Goal: Task Accomplishment & Management: Manage account settings

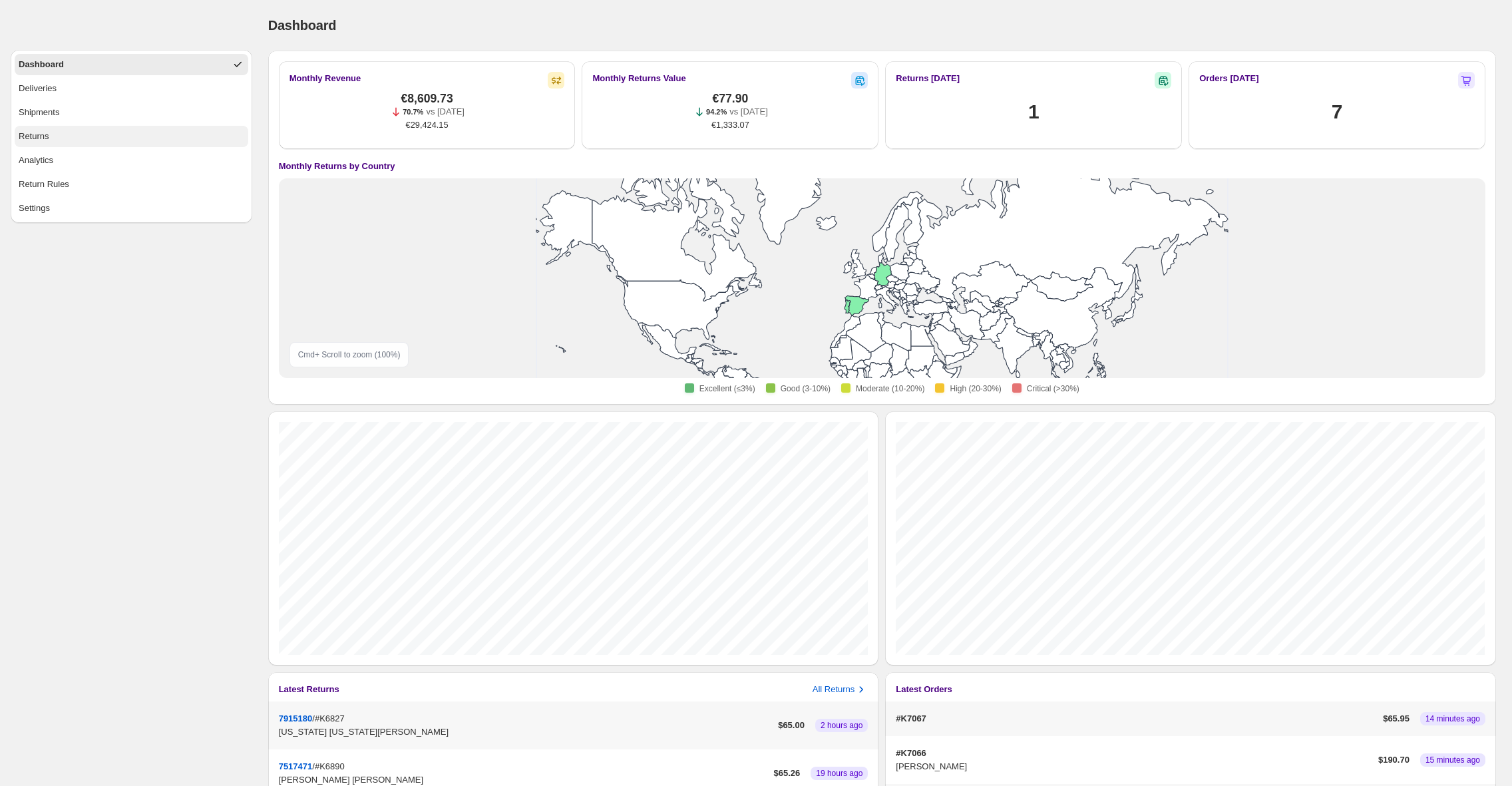
click at [142, 129] on button "Returns" at bounding box center [131, 137] width 234 height 21
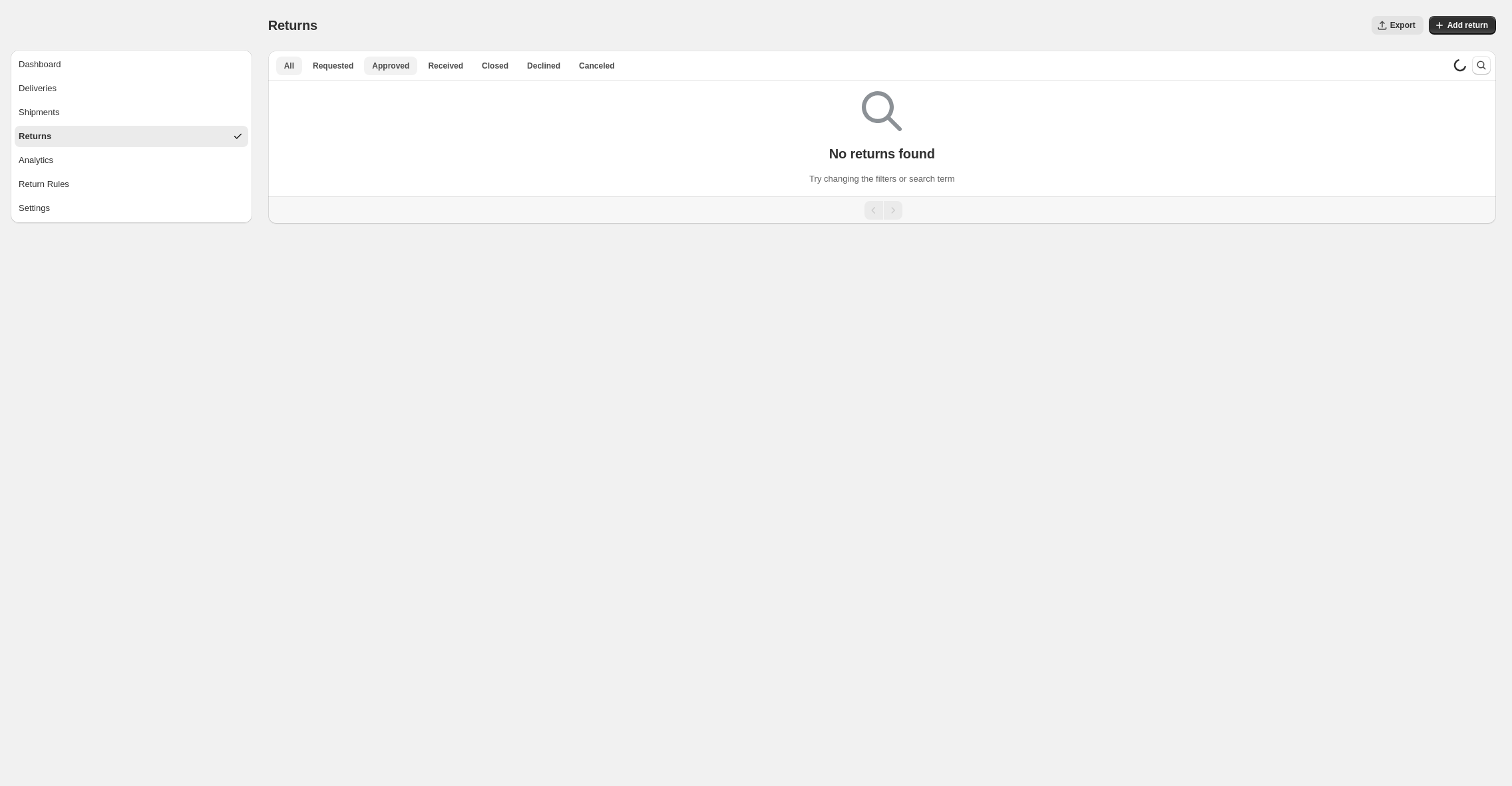
click at [388, 57] on button "Approved" at bounding box center [390, 65] width 53 height 18
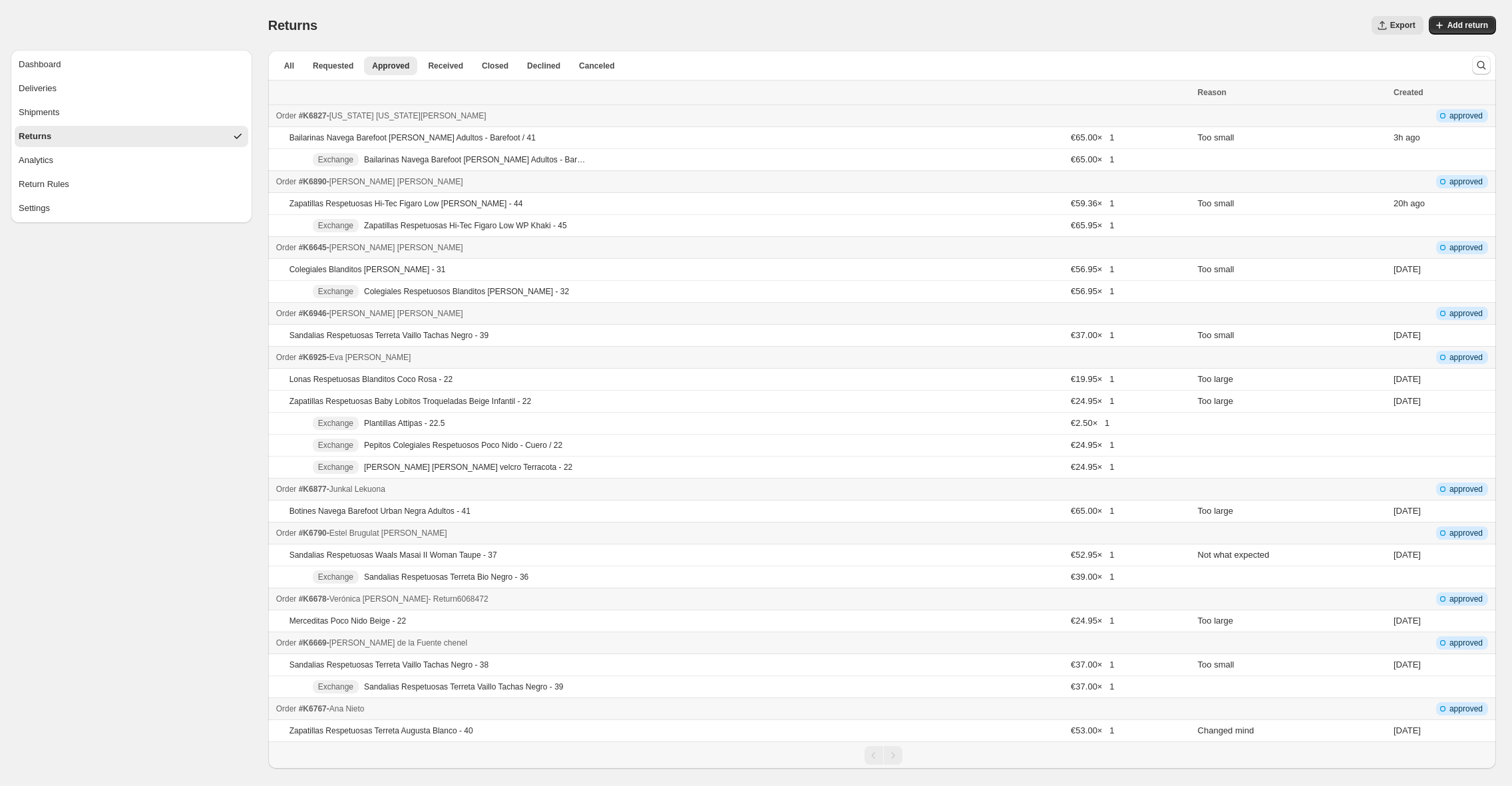
click at [316, 600] on span "#K6678" at bounding box center [312, 600] width 28 height 10
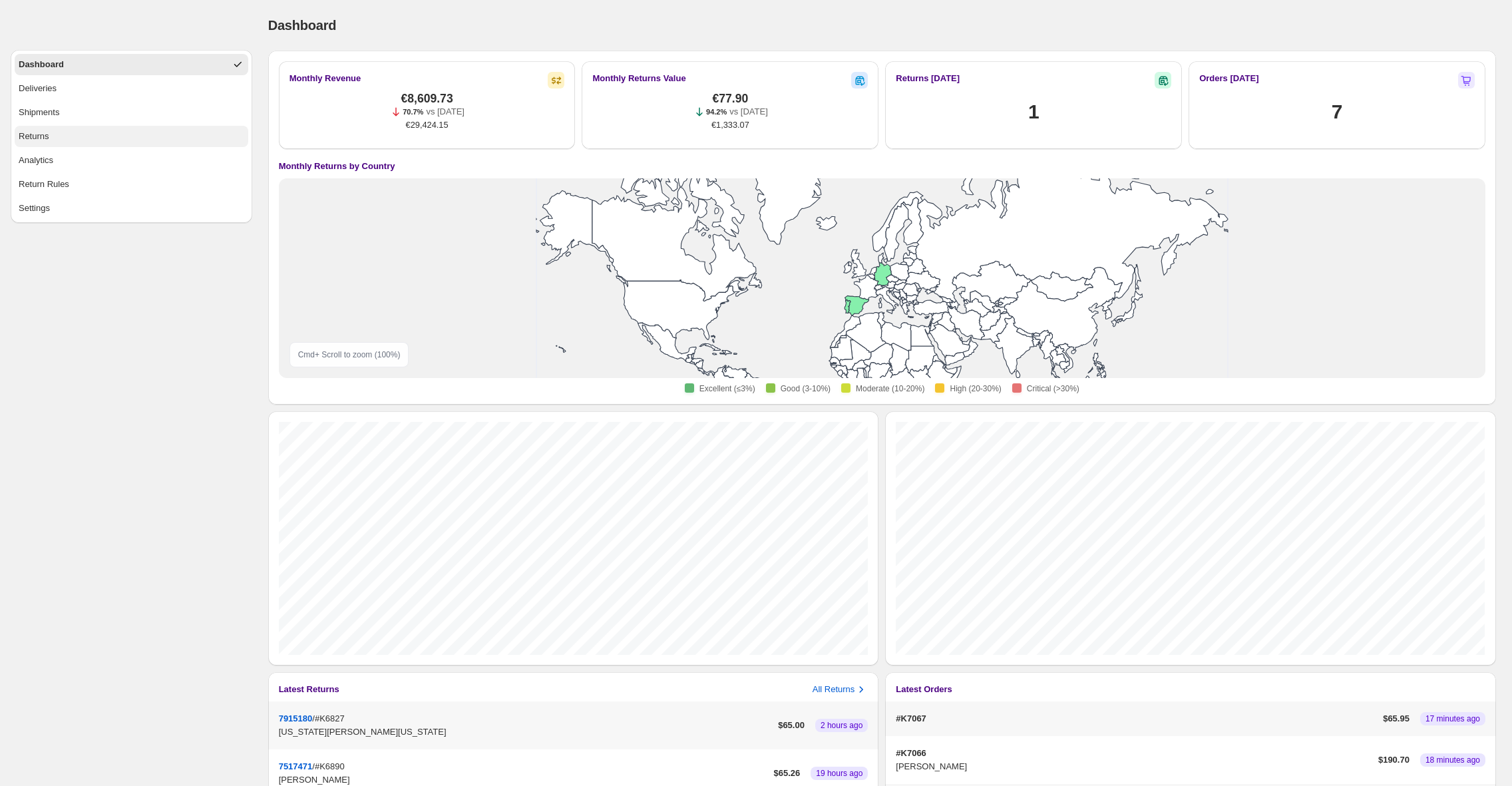
click at [88, 140] on button "Returns" at bounding box center [131, 137] width 234 height 21
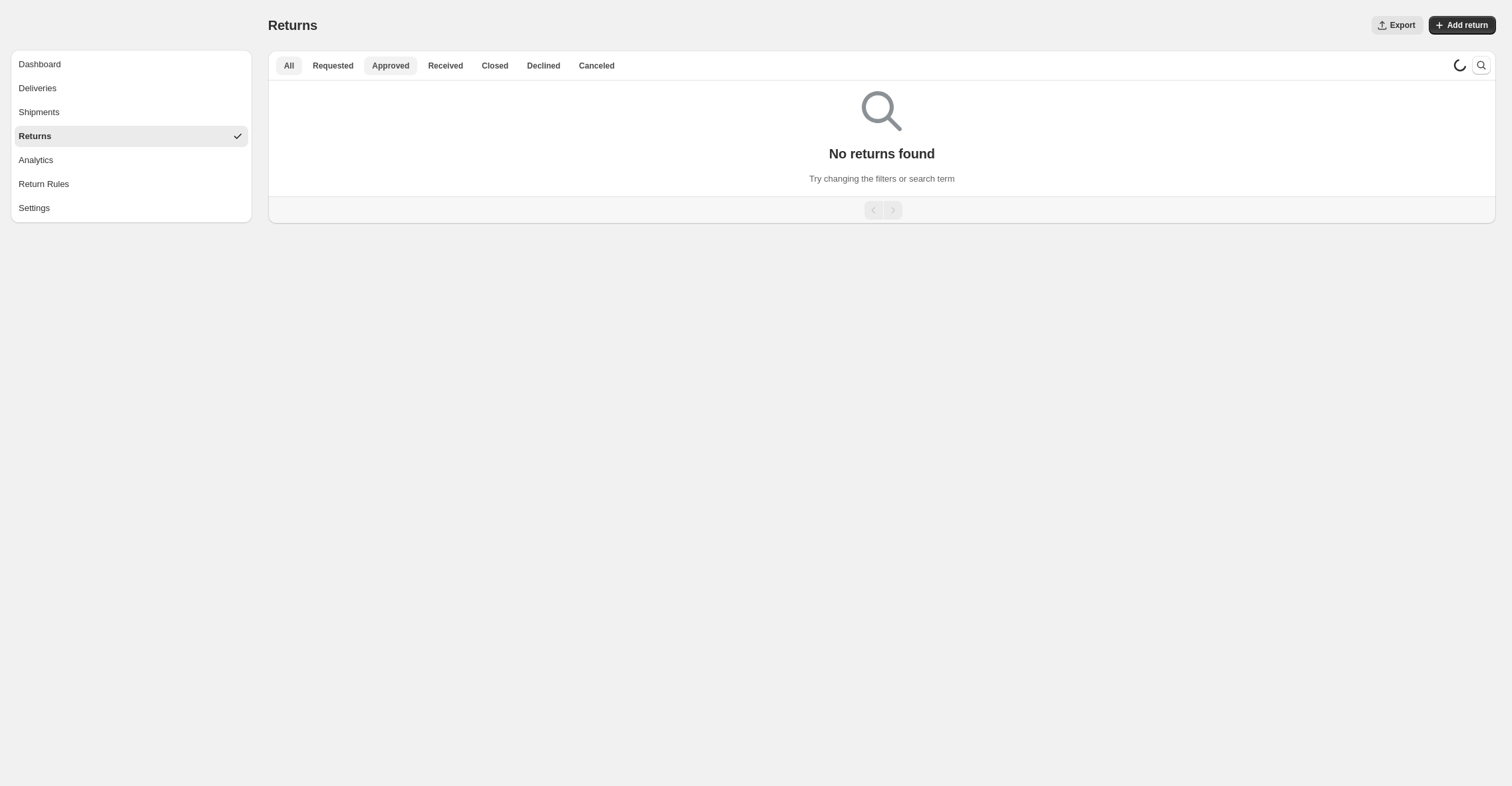
click at [393, 58] on button "Approved" at bounding box center [390, 65] width 53 height 18
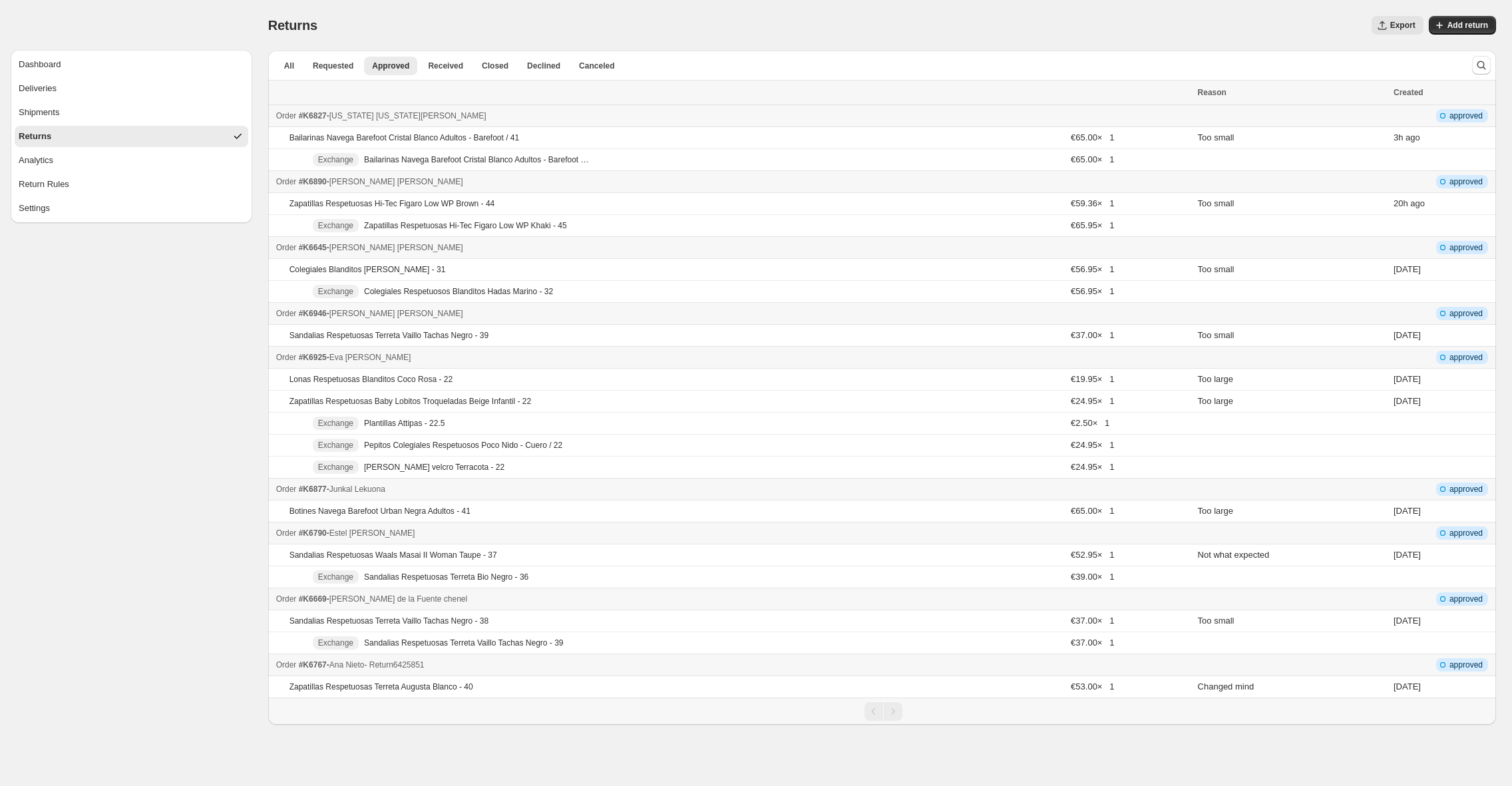
click at [355, 665] on span "[PERSON_NAME]" at bounding box center [347, 666] width 35 height 10
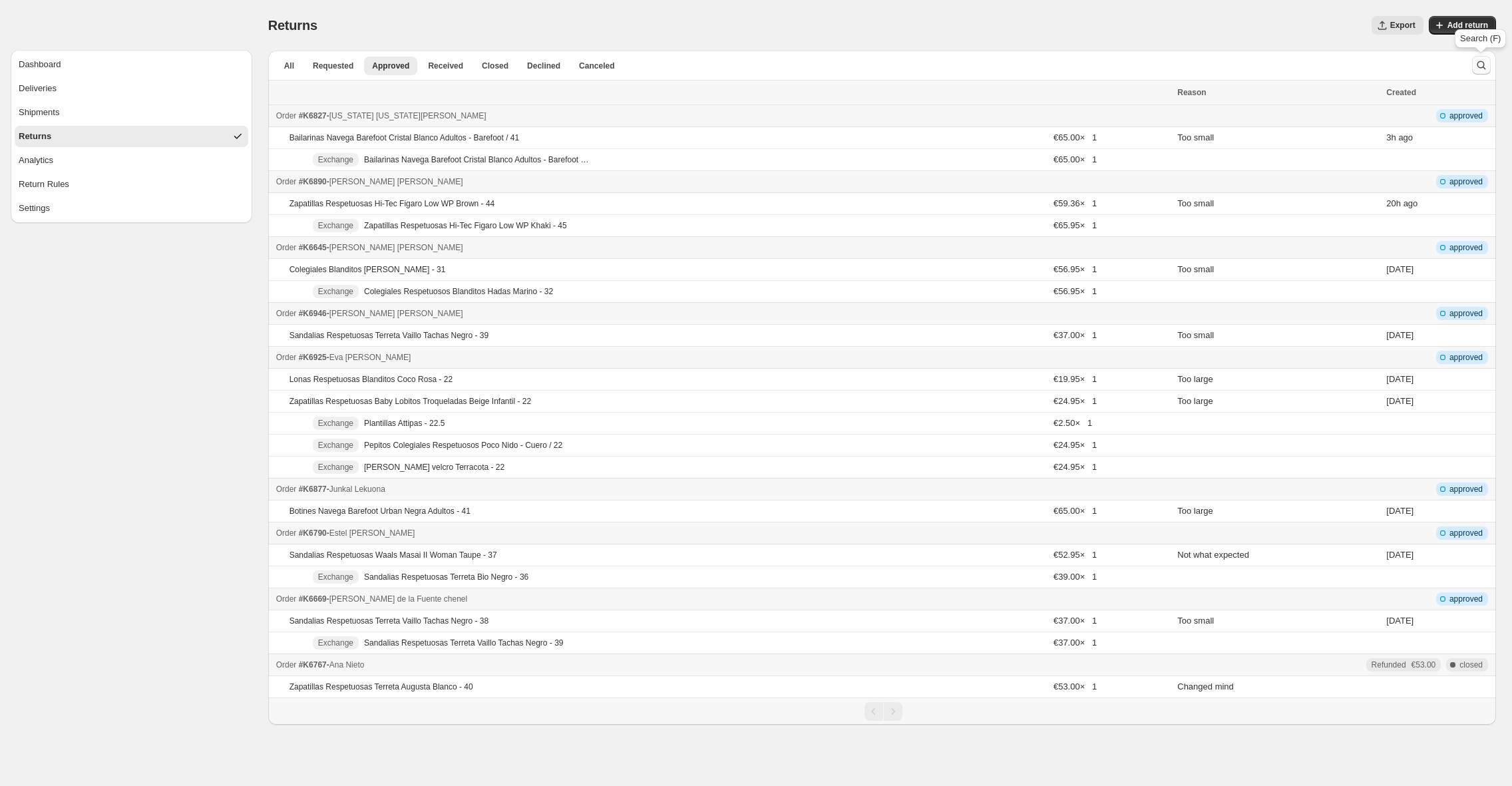
click at [1488, 62] on button "Search and filter results" at bounding box center [1481, 65] width 18 height 18
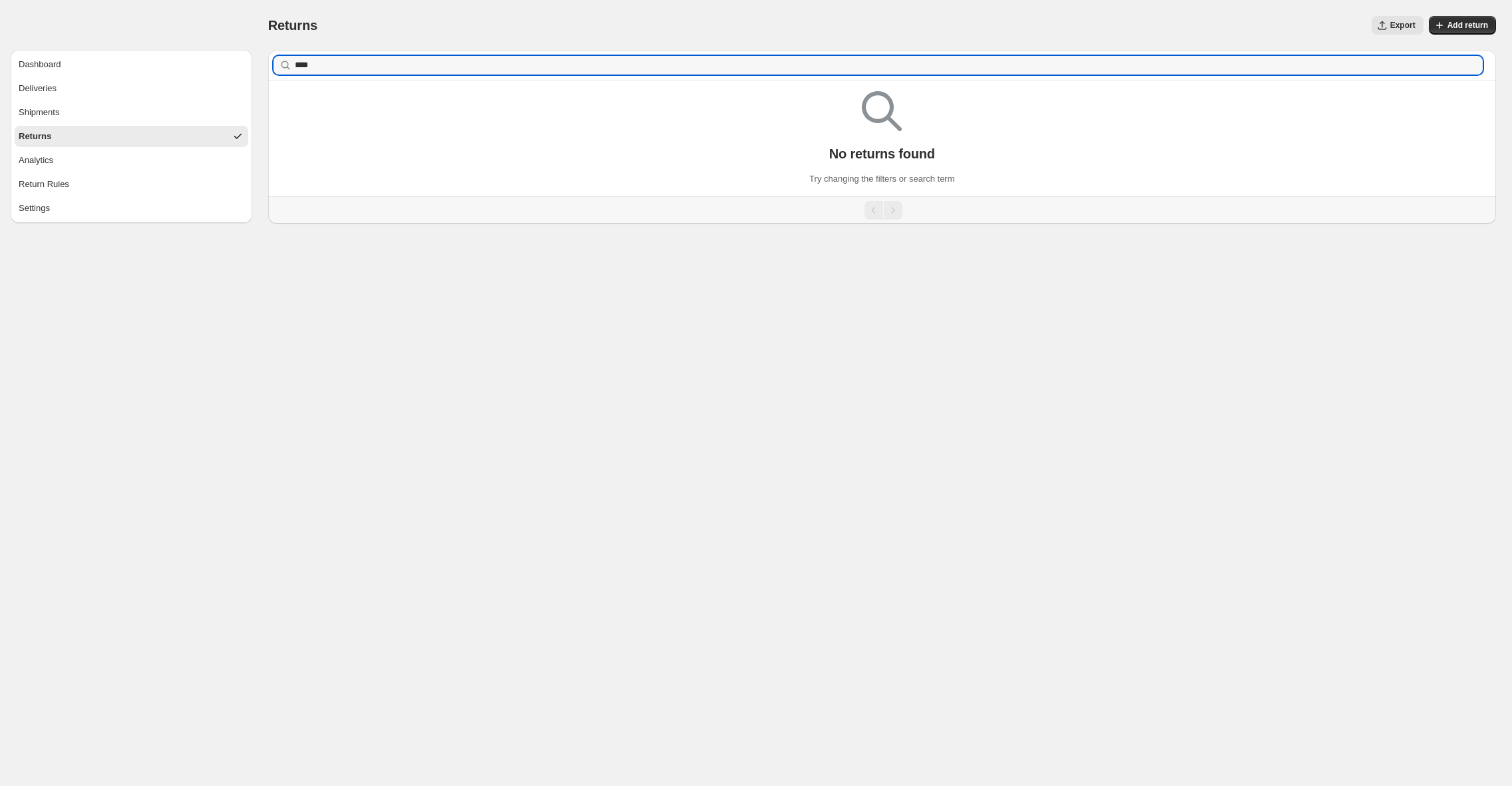
type input "****"
click at [66, 139] on button "Returns" at bounding box center [131, 137] width 234 height 21
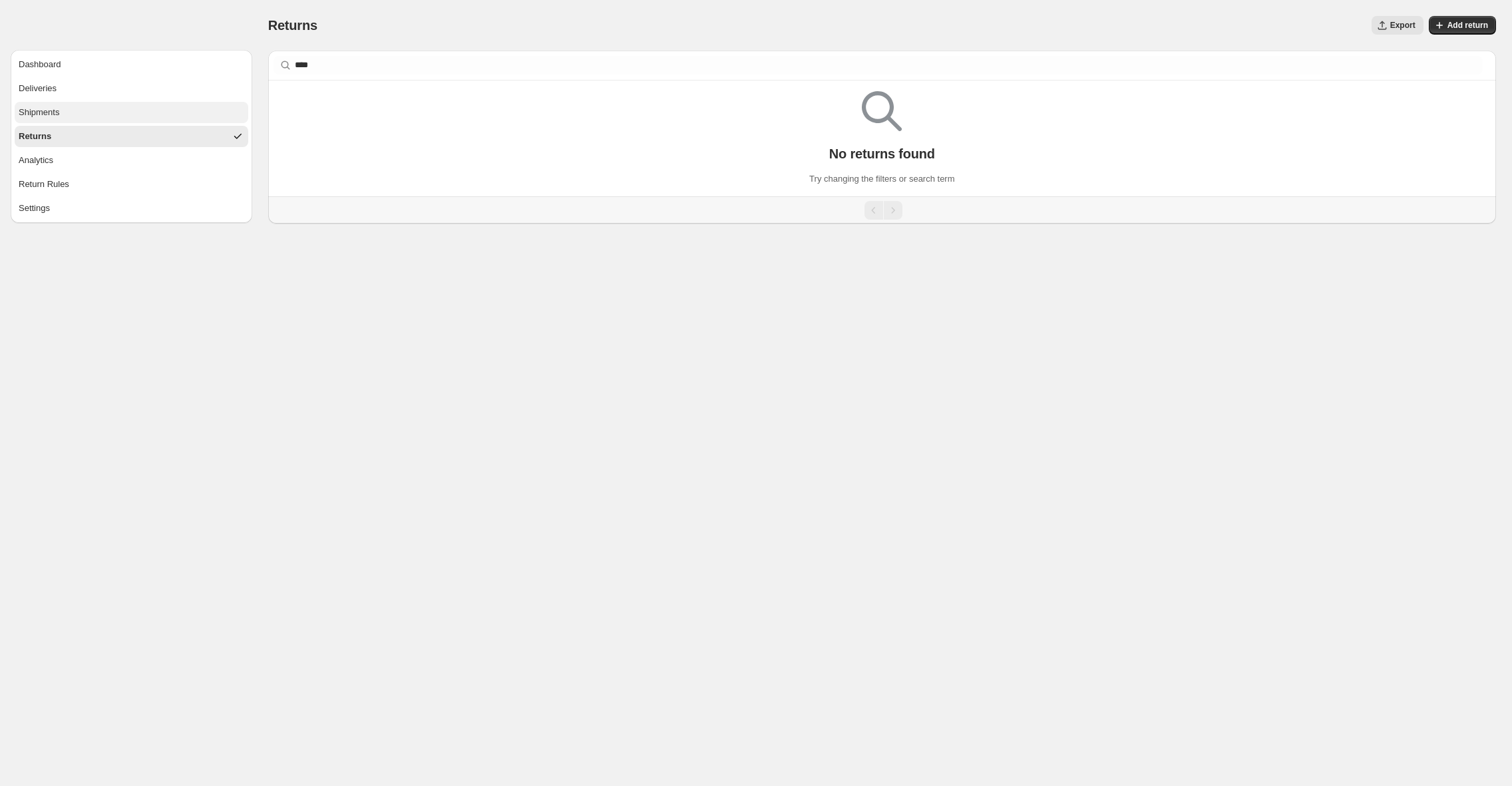
click at [50, 120] on button "Shipments" at bounding box center [131, 113] width 234 height 21
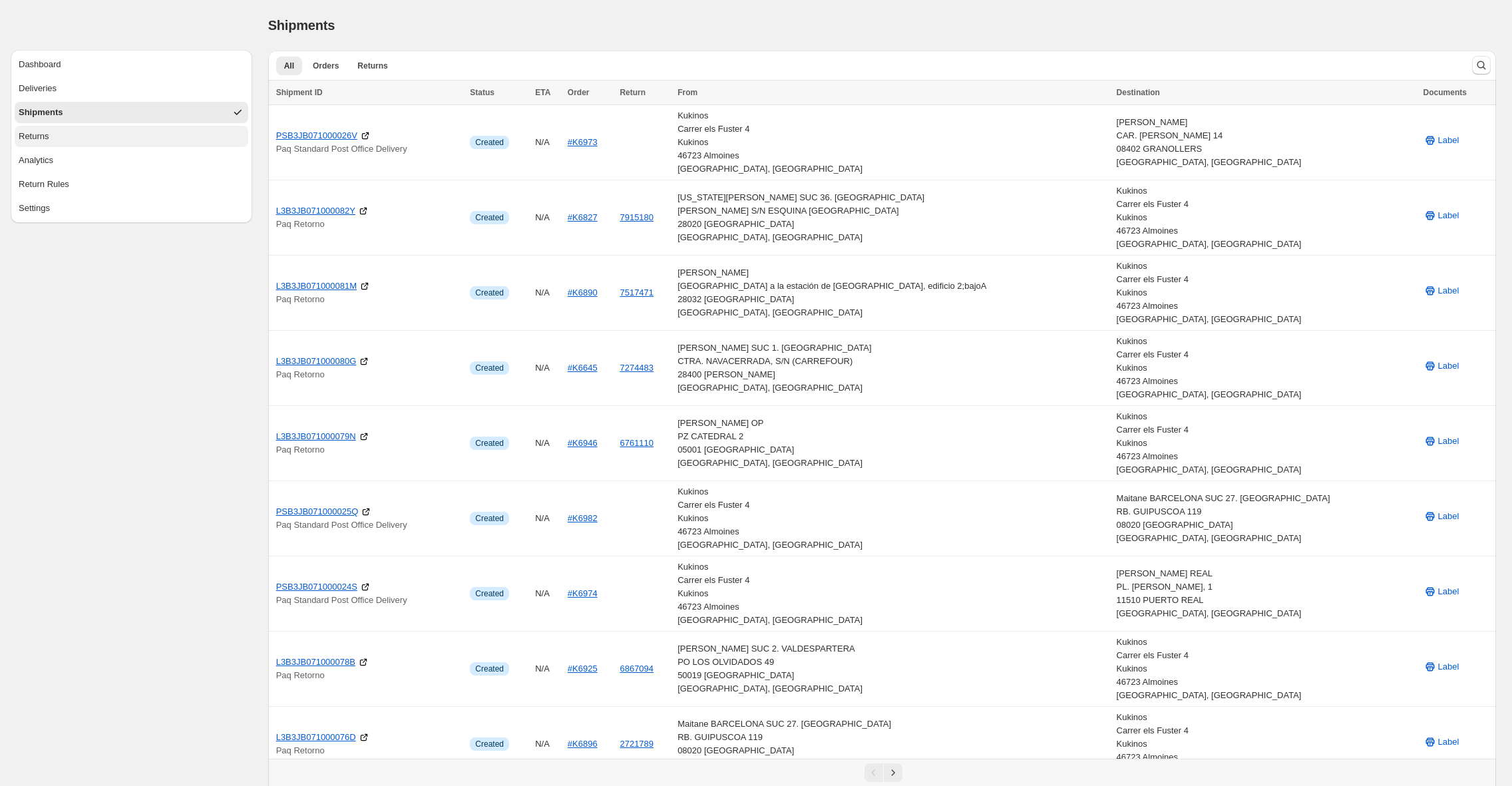
click at [62, 135] on button "Returns" at bounding box center [131, 137] width 234 height 21
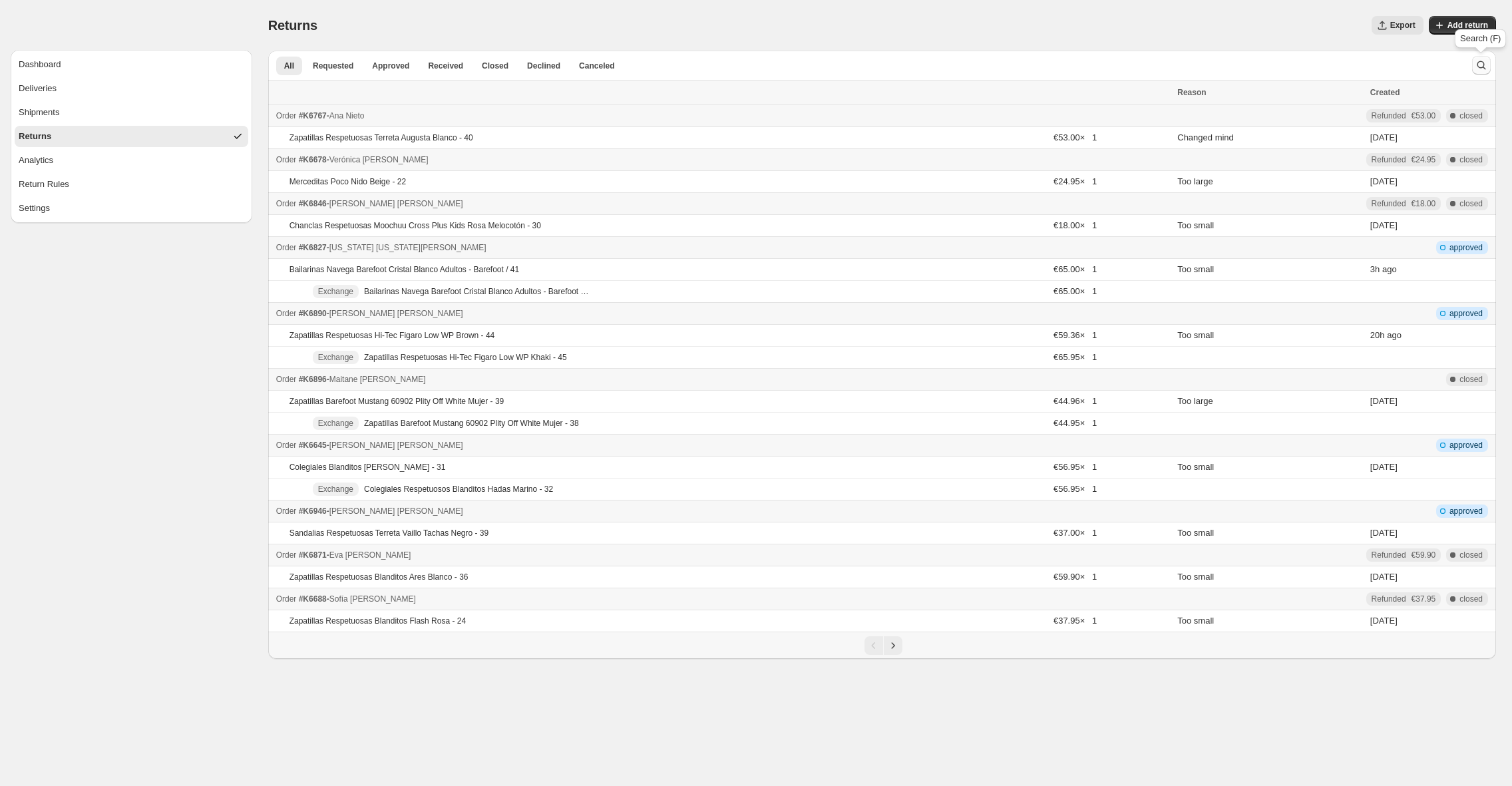
click at [1477, 70] on icon "Search and filter results" at bounding box center [1482, 65] width 14 height 14
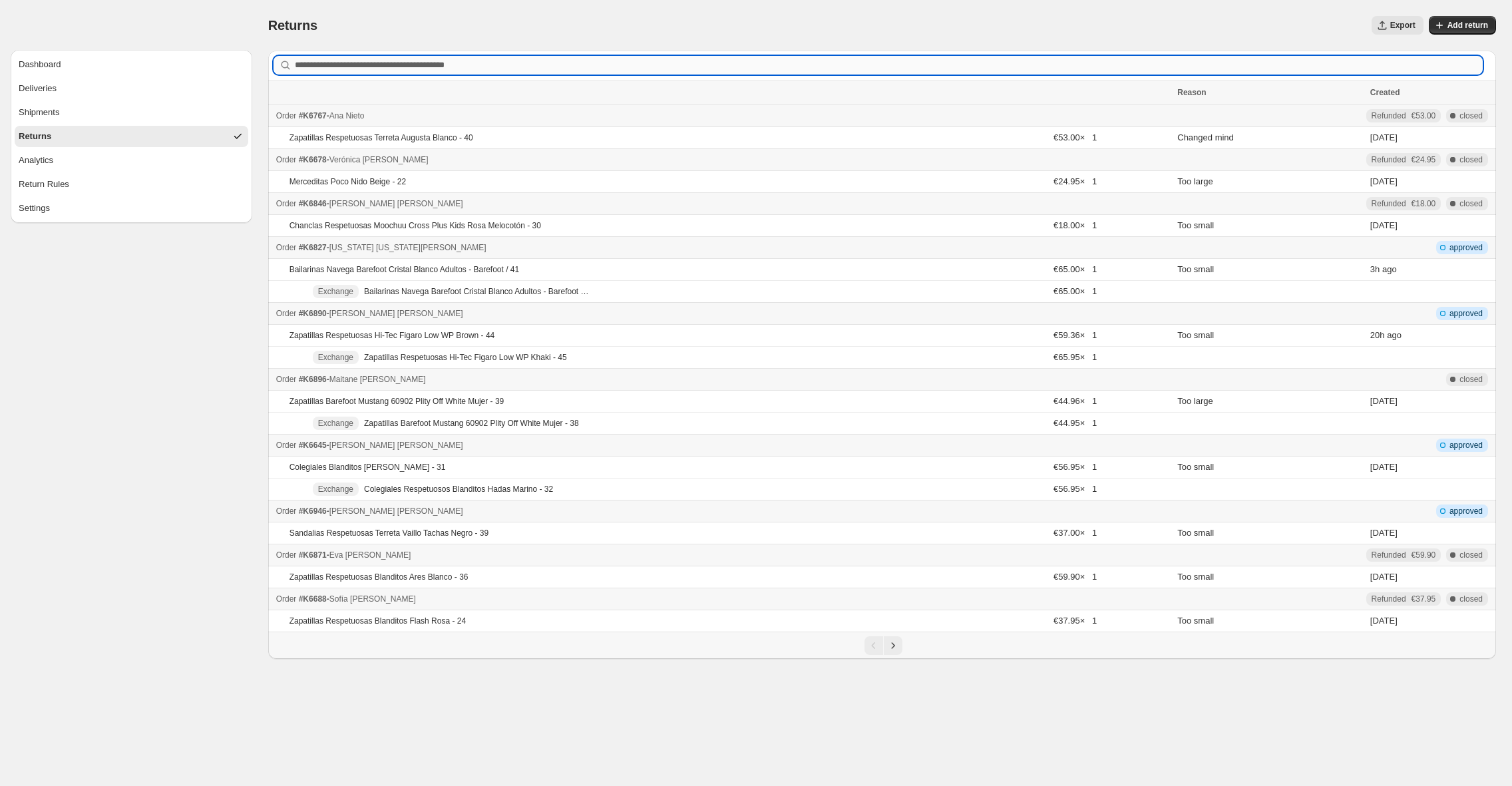
click at [994, 68] on input "Order number, customer name, email or address" at bounding box center [888, 65] width 1188 height 18
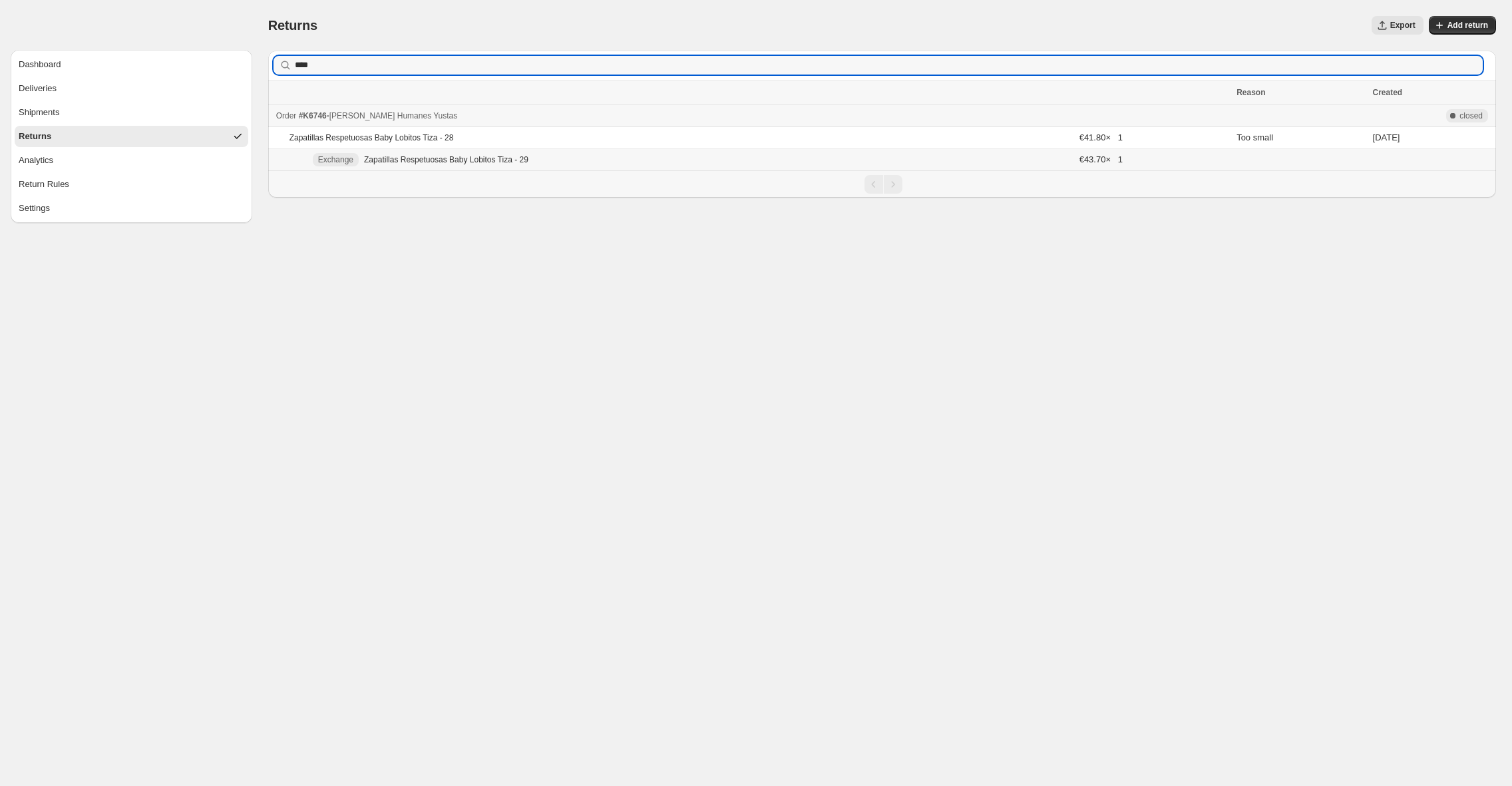
type input "****"
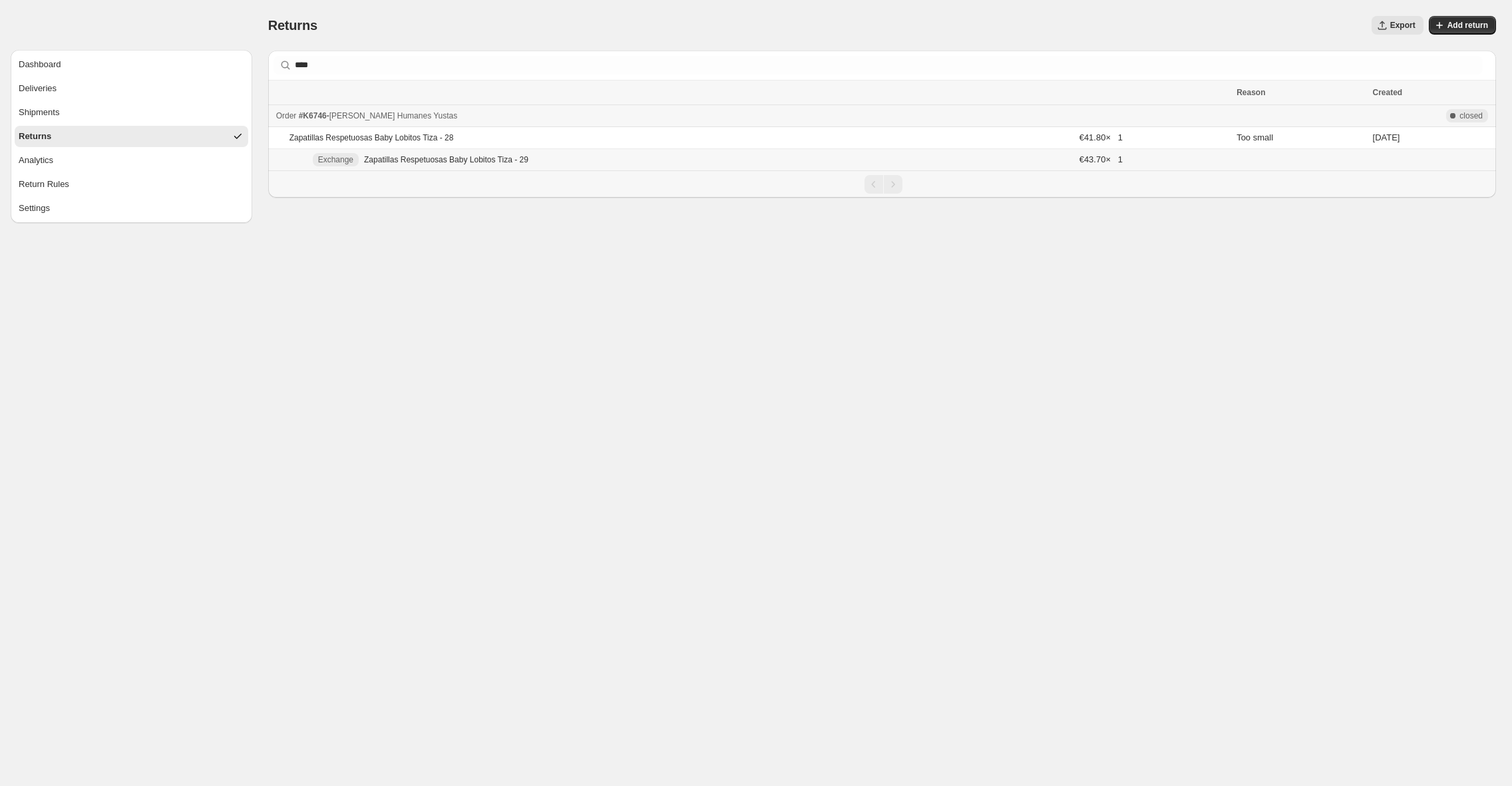
click at [696, 167] on td "Exchange Zapatillas Respetuosas Baby Lobitos Tiza - 29" at bounding box center [672, 160] width 807 height 22
click at [81, 103] on button "Shipments" at bounding box center [131, 113] width 234 height 21
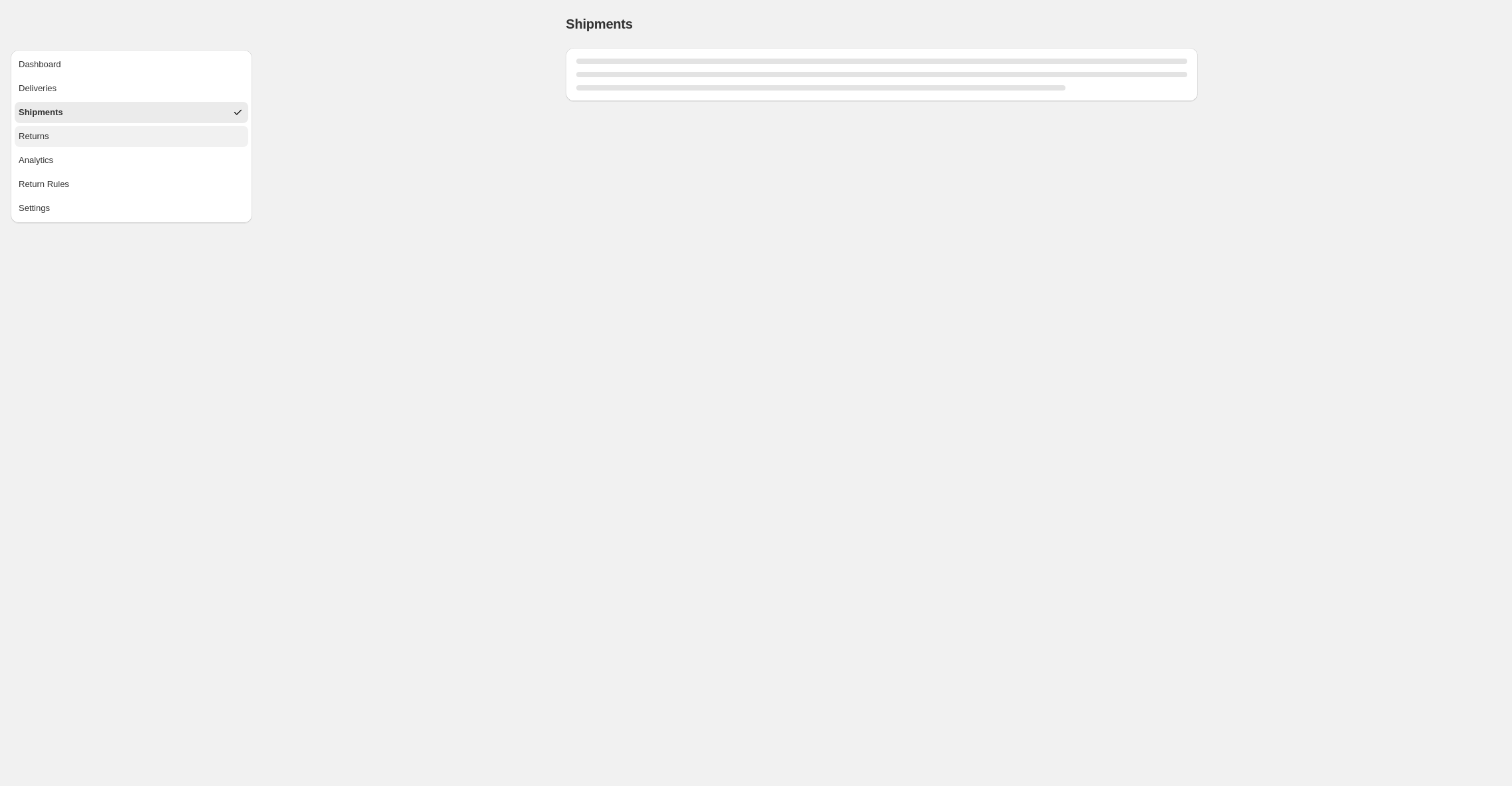
click at [83, 133] on button "Returns" at bounding box center [131, 137] width 234 height 21
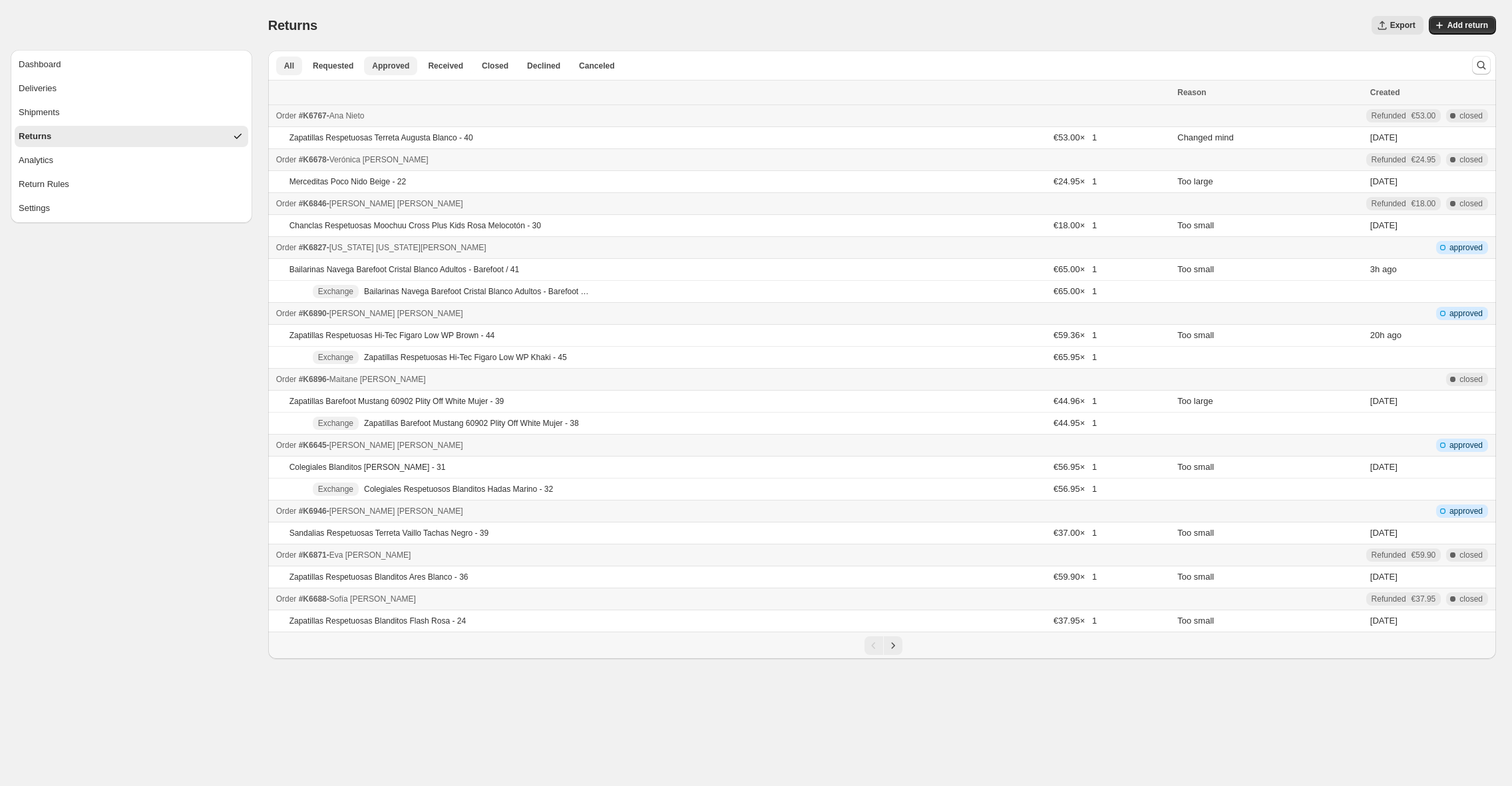
click at [397, 68] on span "Approved" at bounding box center [391, 65] width 37 height 11
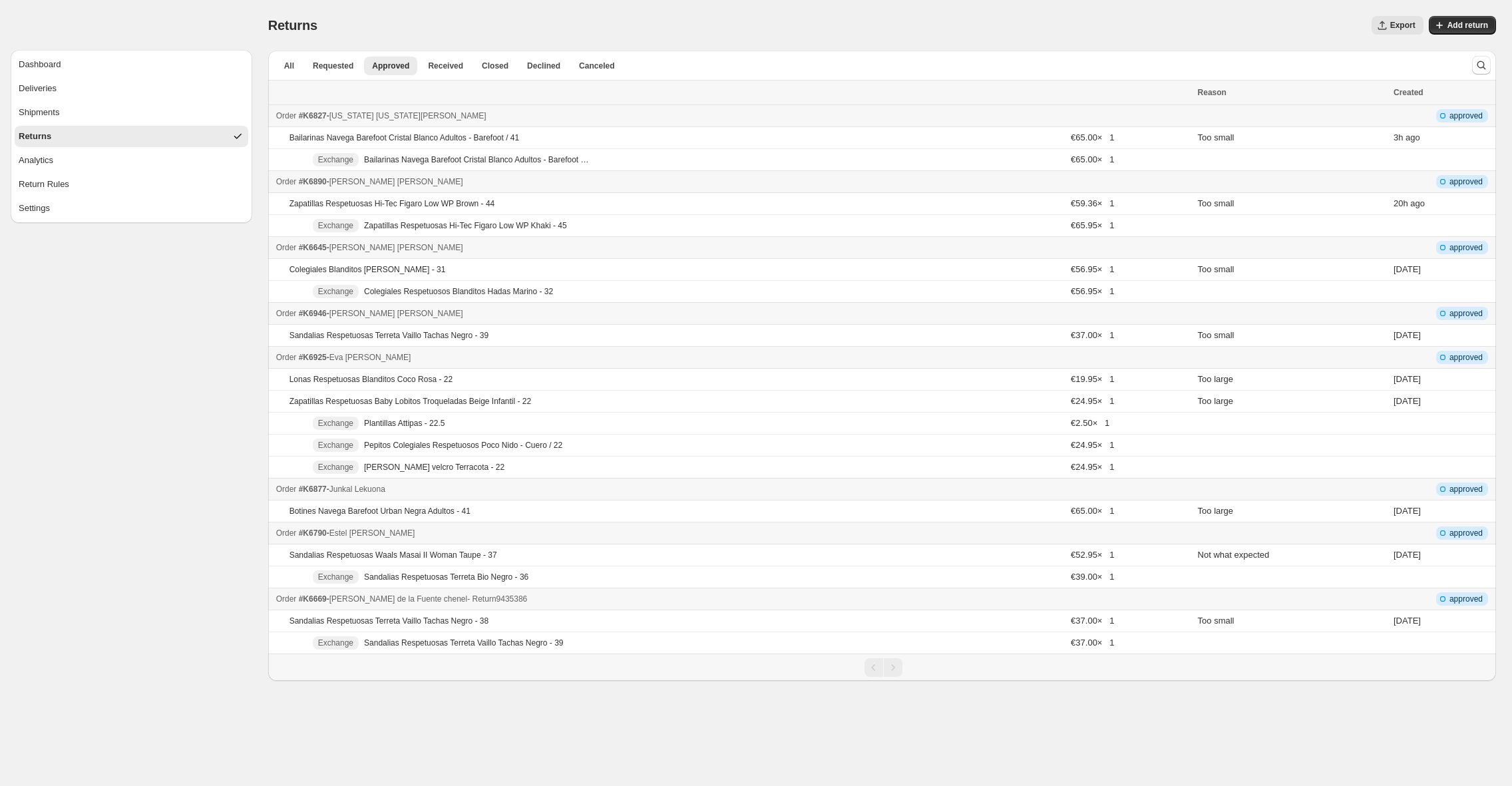
click at [655, 597] on div "Order #K6669 - [PERSON_NAME] chenel - Return 9435386" at bounding box center [733, 600] width 914 height 14
drag, startPoint x: 1381, startPoint y: 555, endPoint x: 1336, endPoint y: 555, distance: 45.0
click at [1336, 555] on td "Not what expected" at bounding box center [1292, 555] width 196 height 22
click at [584, 493] on div "Order #K6877 - Junkal Lekuona - Return 1381449" at bounding box center [733, 489] width 914 height 14
click at [564, 356] on div "Order #K6925 - [PERSON_NAME] - Return 6867094" at bounding box center [733, 358] width 914 height 14
